Goal: Information Seeking & Learning: Learn about a topic

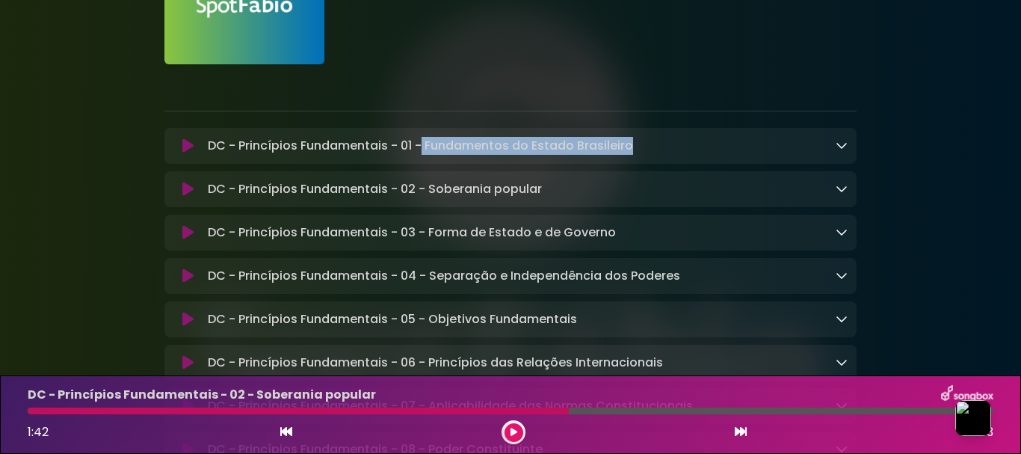
drag, startPoint x: 424, startPoint y: 147, endPoint x: 646, endPoint y: 147, distance: 222.1
click at [646, 147] on div "DC - Princípios Fundamentais - 01 - Fundamentos do Estado Brasileiro Loading Tr…" at bounding box center [525, 146] width 646 height 18
click at [186, 147] on icon at bounding box center [187, 145] width 11 height 15
click at [843, 150] on icon at bounding box center [842, 145] width 12 height 12
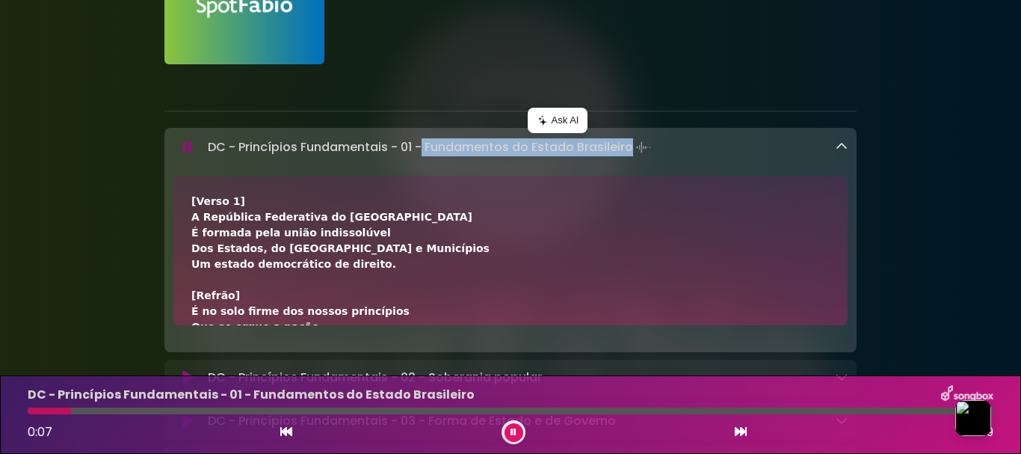
click at [511, 437] on button at bounding box center [514, 432] width 19 height 19
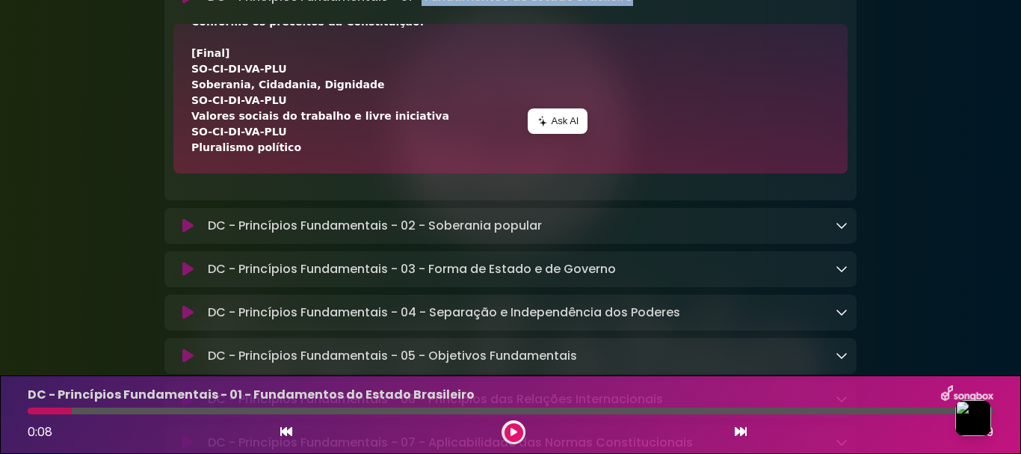
scroll to position [299, 0]
click at [267, 224] on p "DC - Princípios Fundamentais - 02 - Soberania popular Loading Track..." at bounding box center [375, 225] width 334 height 18
click at [841, 221] on icon at bounding box center [842, 224] width 12 height 12
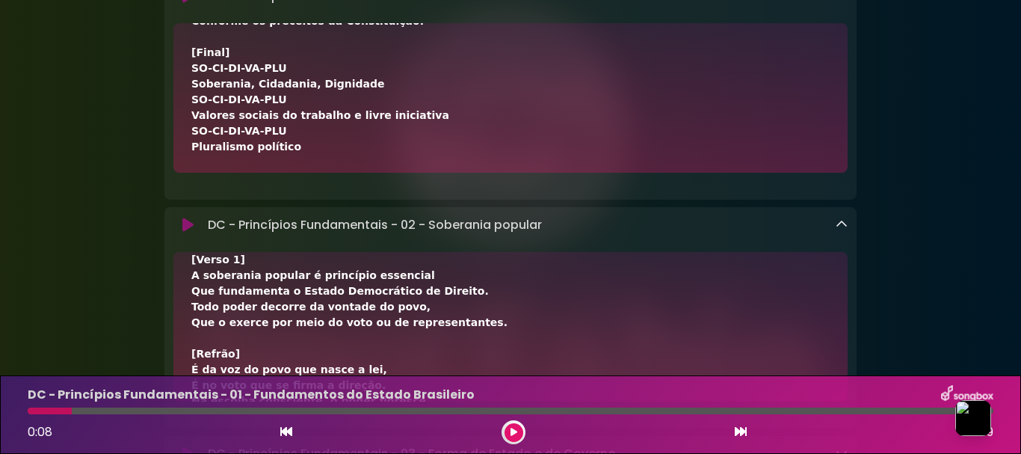
scroll to position [0, 0]
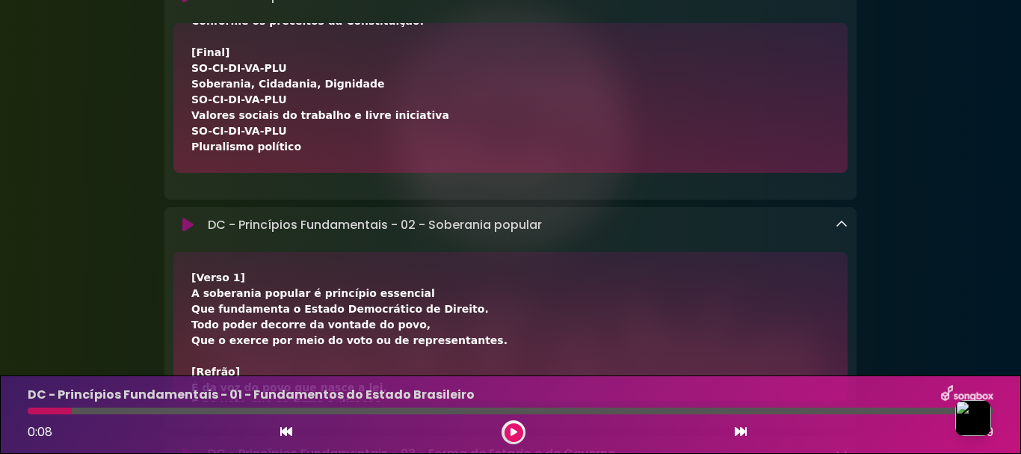
drag, startPoint x: 199, startPoint y: 150, endPoint x: 292, endPoint y: 150, distance: 93.5
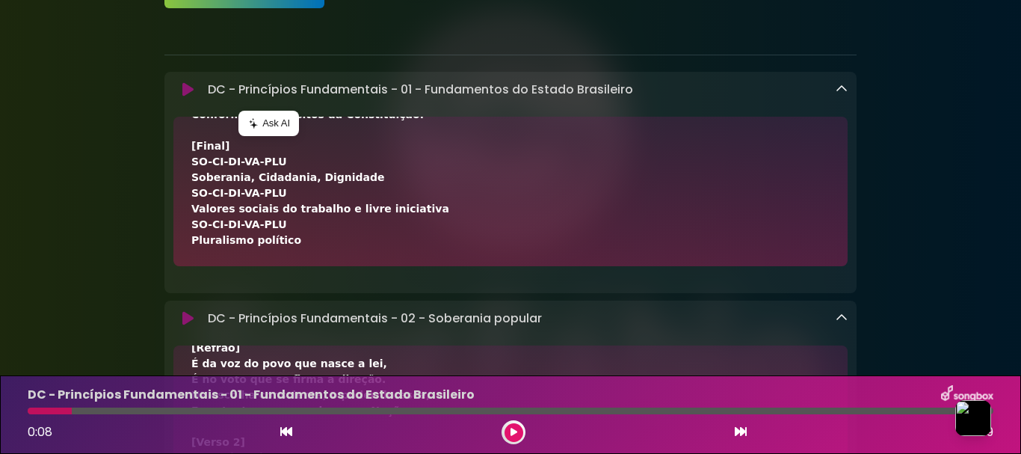
scroll to position [150, 0]
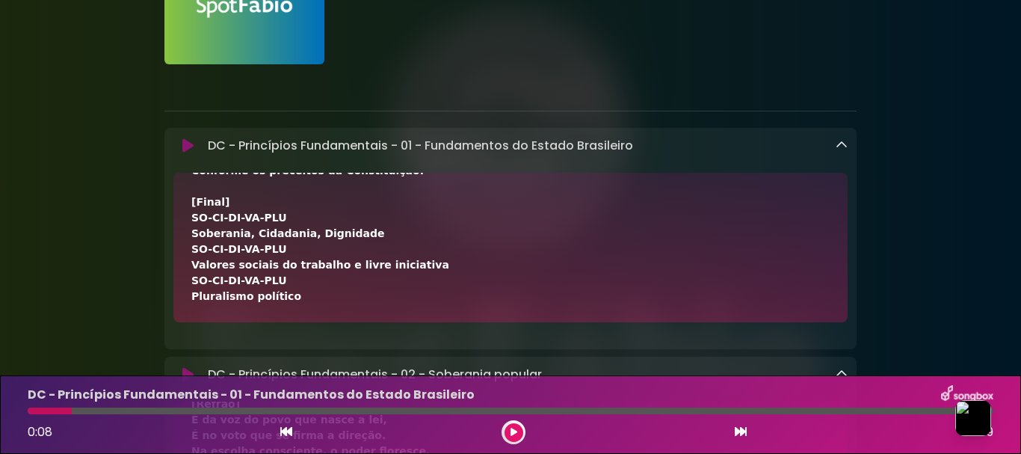
click at [517, 431] on button at bounding box center [514, 432] width 19 height 19
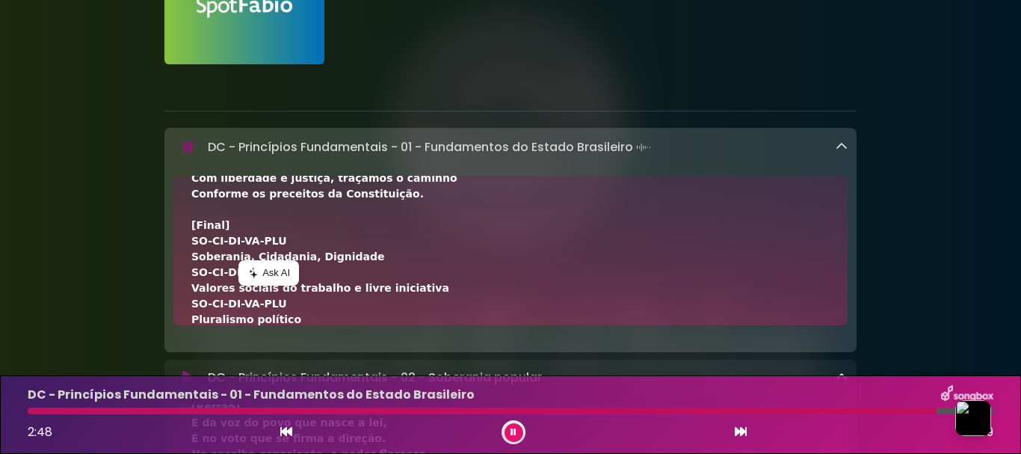
scroll to position [546, 0]
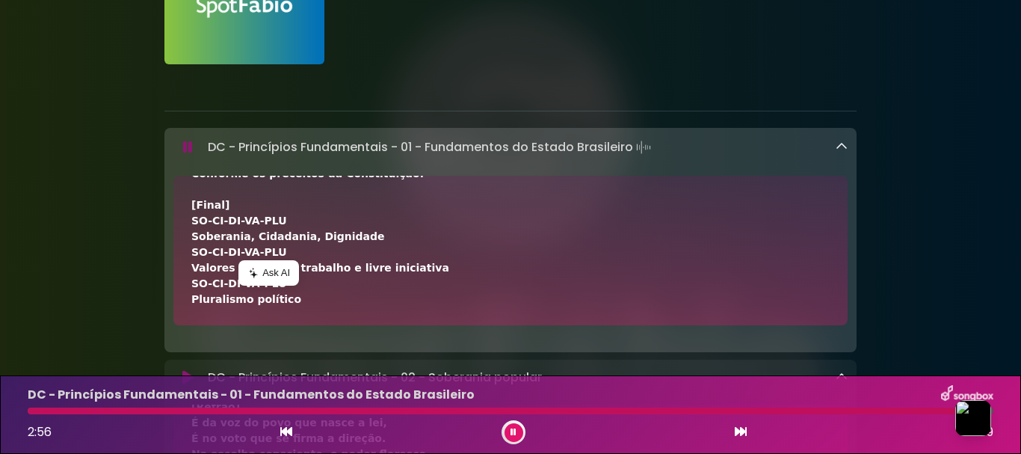
click at [513, 434] on icon at bounding box center [514, 432] width 10 height 10
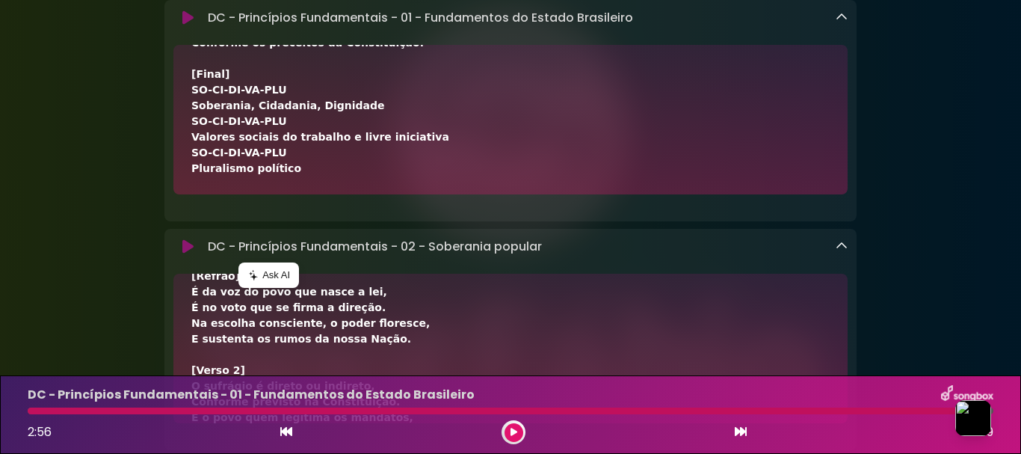
scroll to position [374, 0]
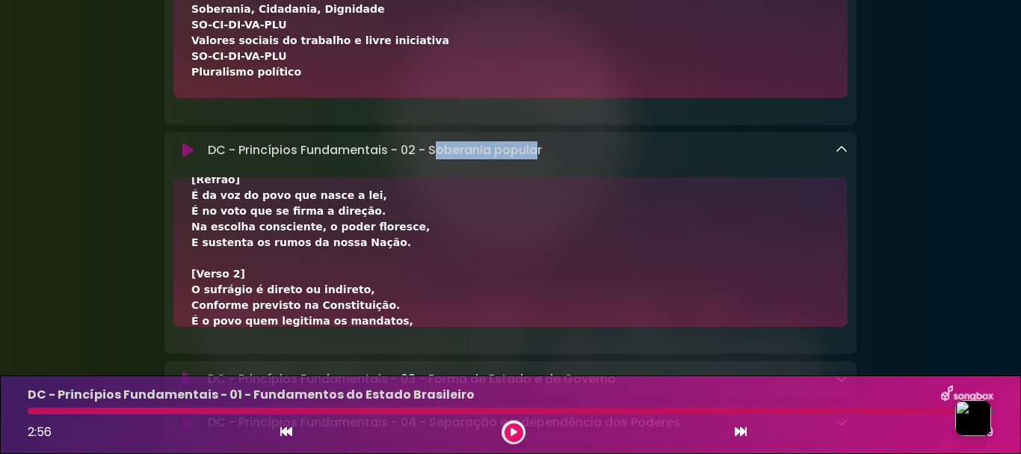
drag, startPoint x: 436, startPoint y: 153, endPoint x: 538, endPoint y: 158, distance: 101.8
click at [538, 158] on p "DC - Princípios Fundamentais - 02 - Soberania popular Loading Track..." at bounding box center [375, 150] width 334 height 18
click at [186, 152] on icon at bounding box center [187, 150] width 11 height 15
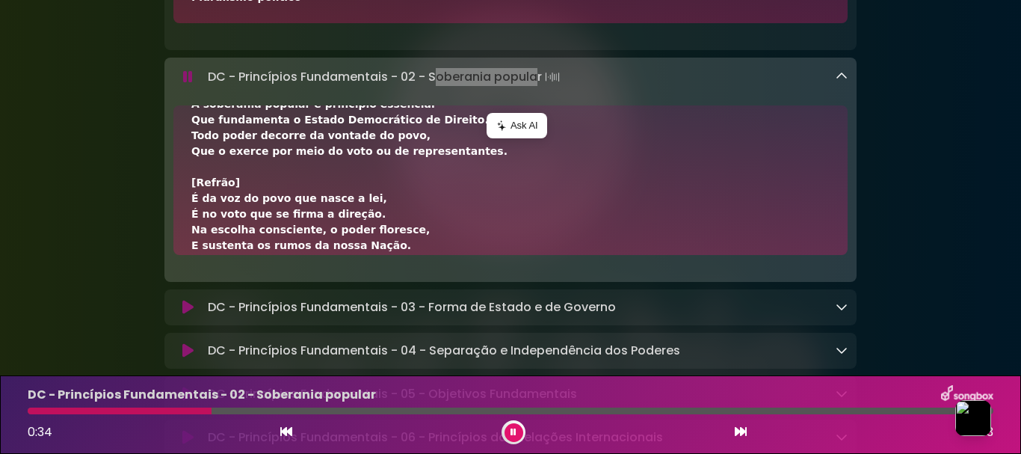
scroll to position [0, 0]
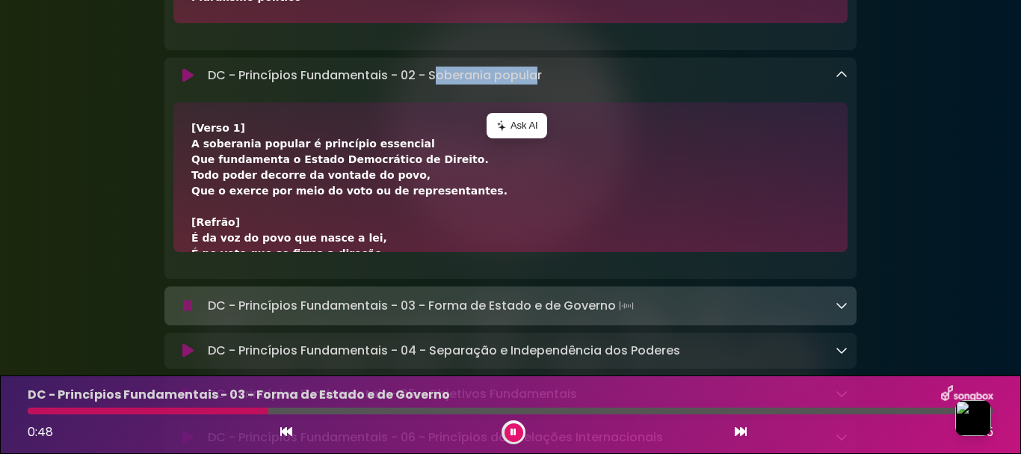
click at [838, 304] on icon at bounding box center [842, 305] width 12 height 12
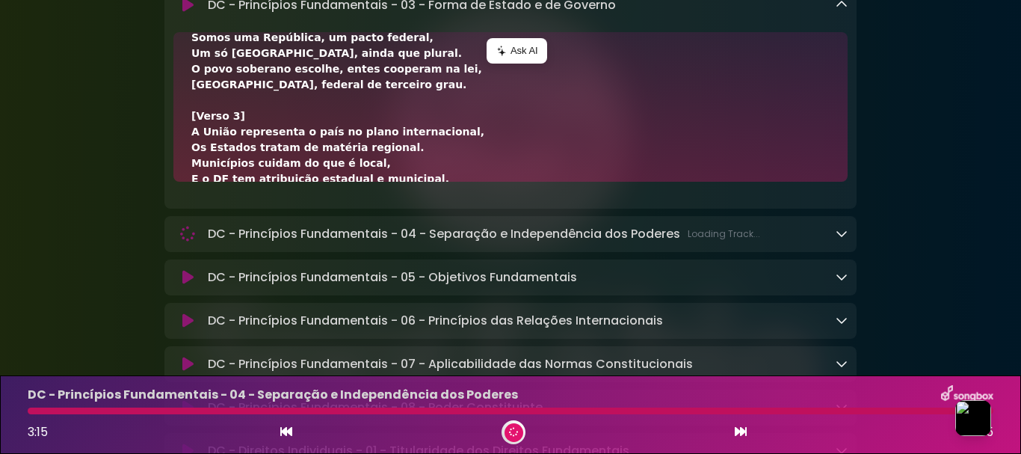
scroll to position [747, 0]
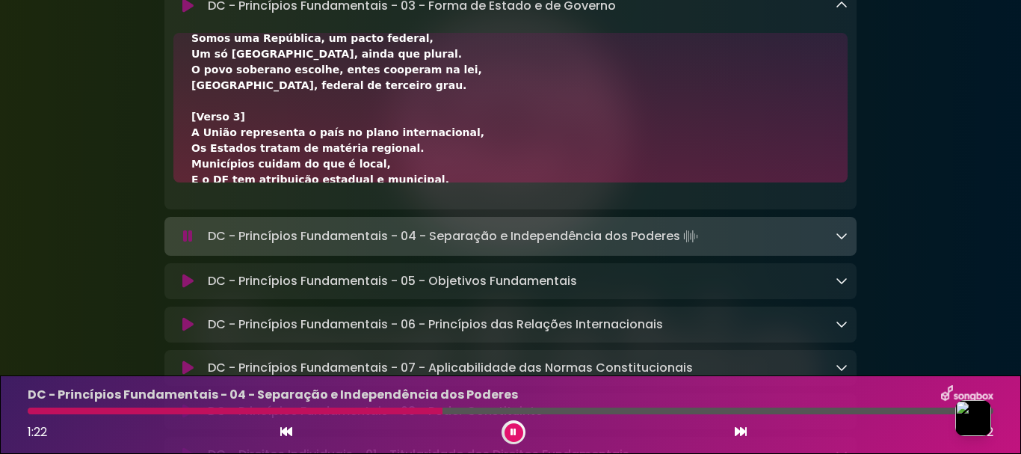
click at [188, 238] on icon at bounding box center [187, 236] width 16 height 13
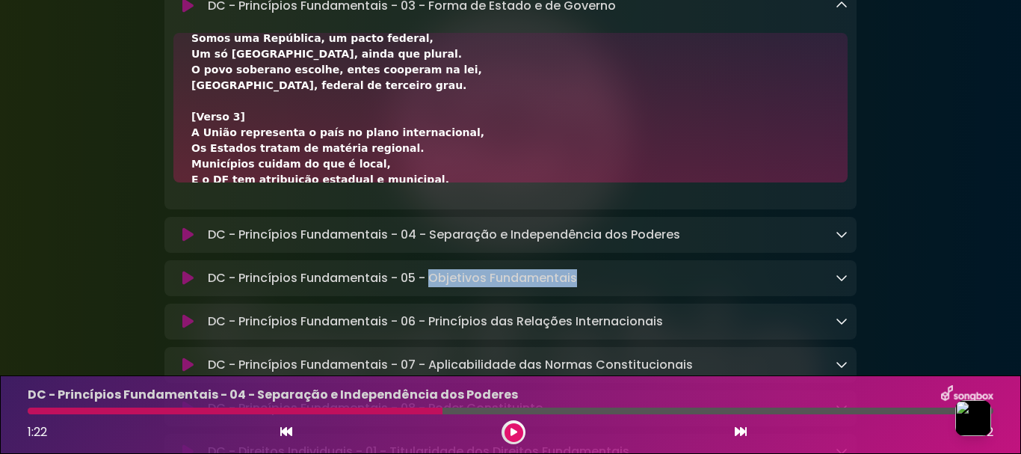
drag, startPoint x: 432, startPoint y: 281, endPoint x: 575, endPoint y: 281, distance: 142.8
click at [575, 281] on p "DC - Princípios Fundamentais - 05 - Objetivos Fundamentais Loading Track..." at bounding box center [392, 278] width 369 height 18
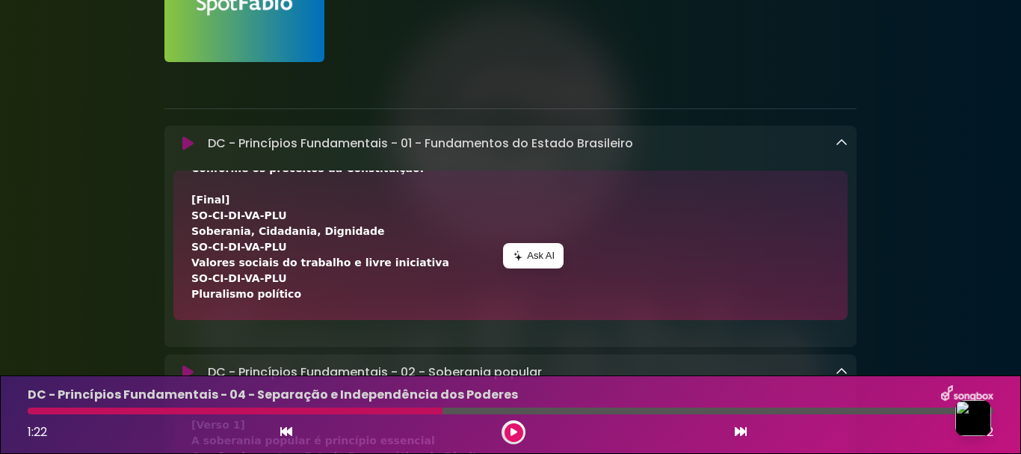
scroll to position [0, 0]
